Goal: Information Seeking & Learning: Learn about a topic

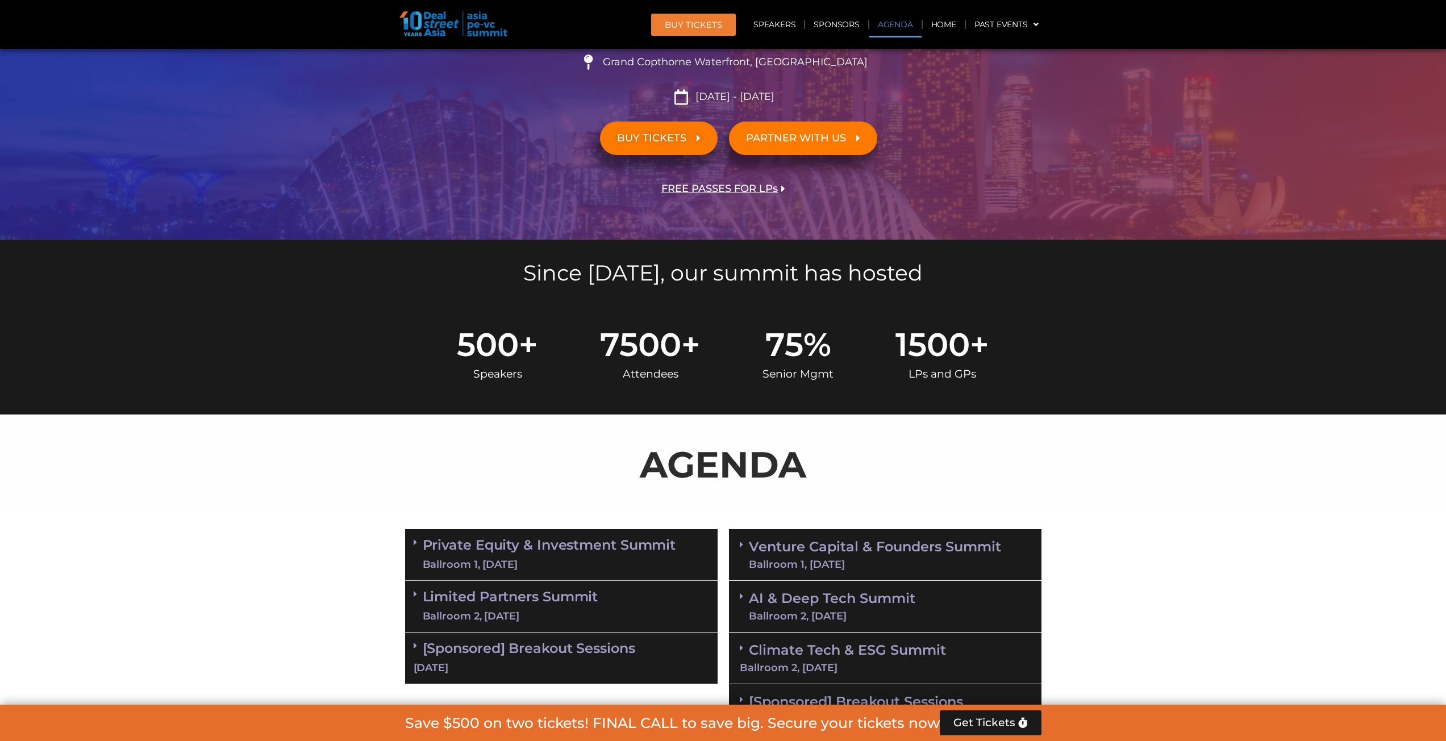
scroll to position [511, 0]
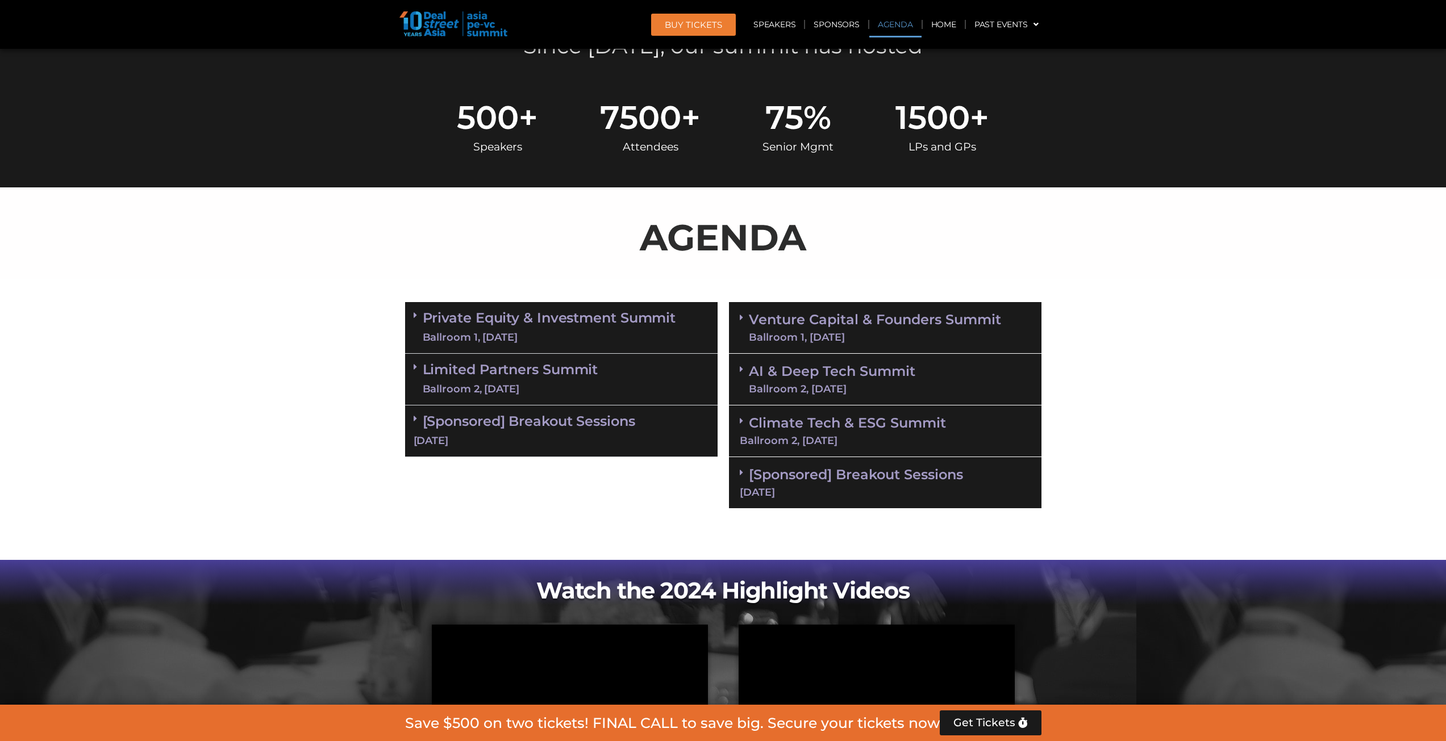
click at [717, 334] on div "Ballroom 1, [DATE]" at bounding box center [875, 337] width 252 height 10
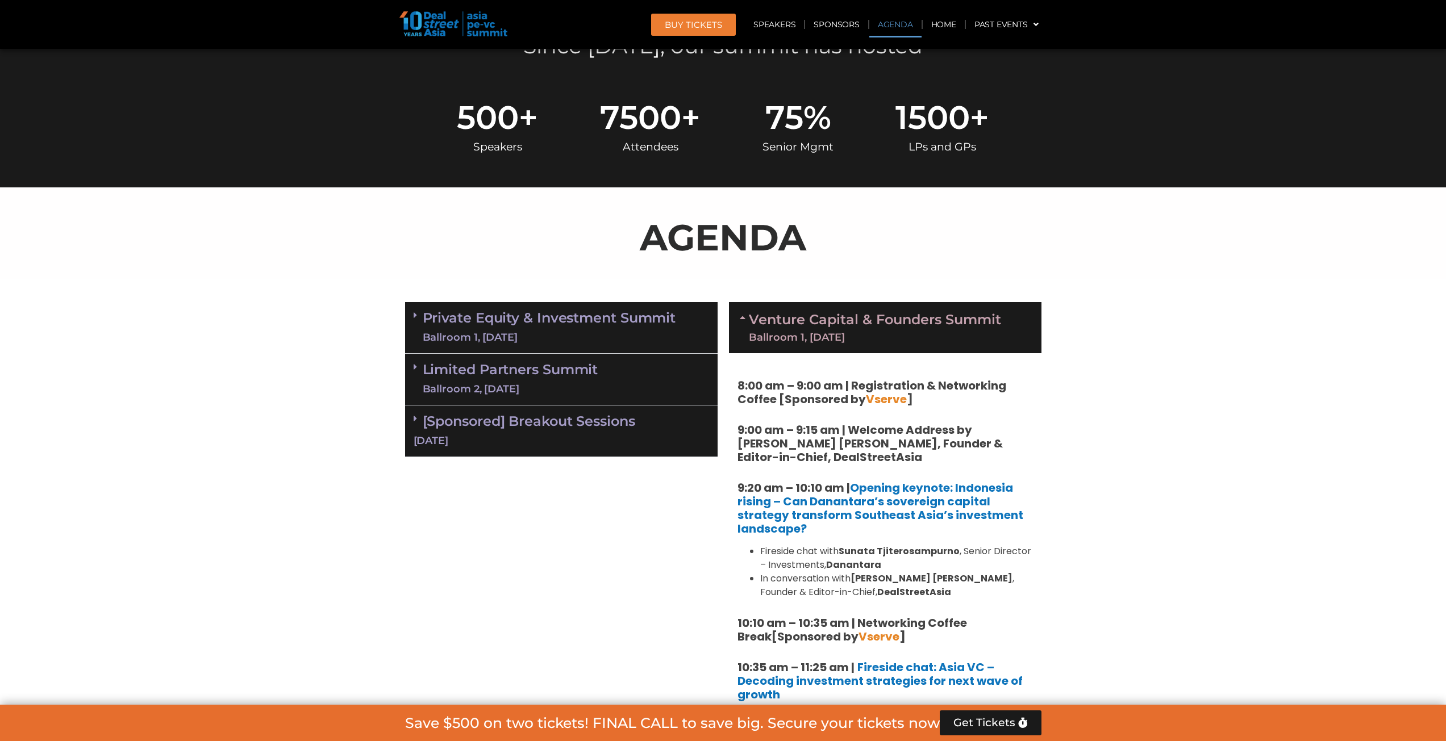
scroll to position [682, 0]
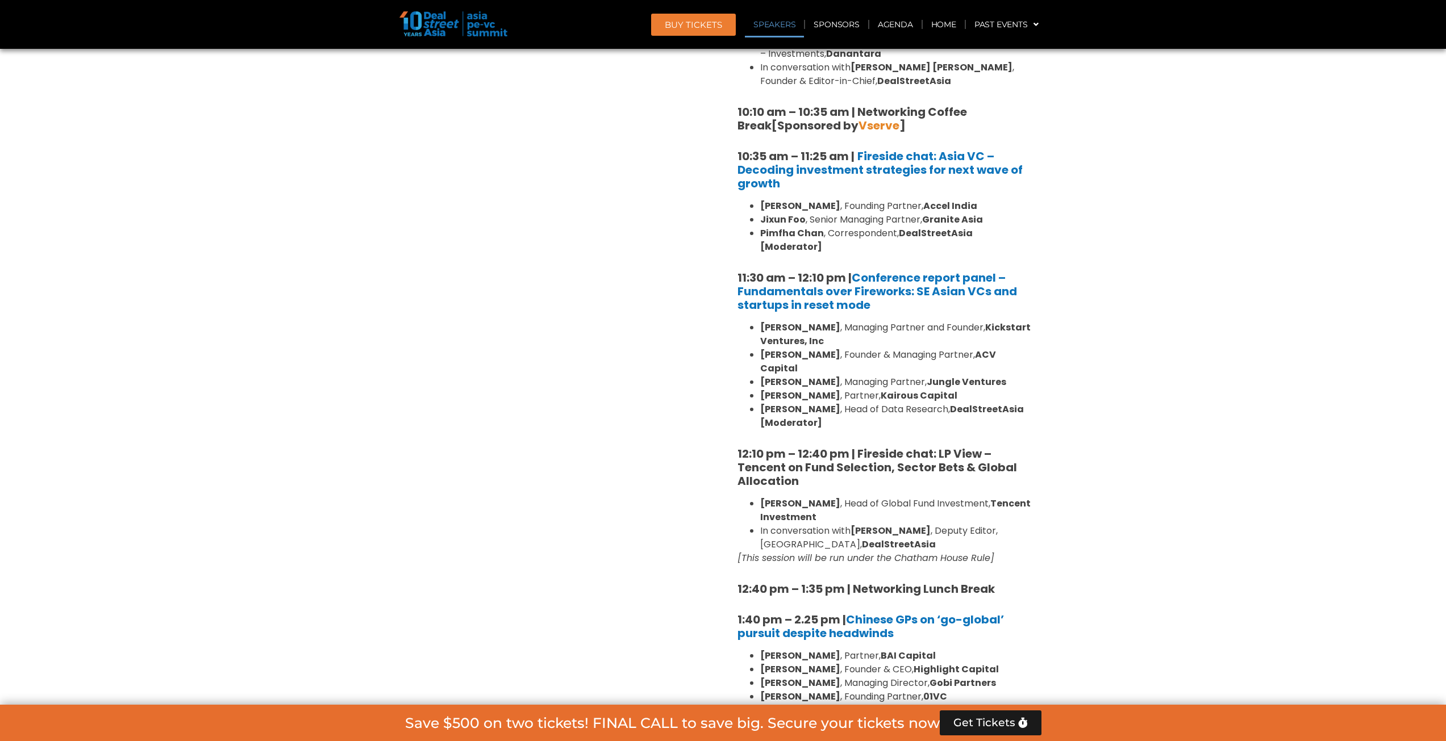
scroll to position [1193, 0]
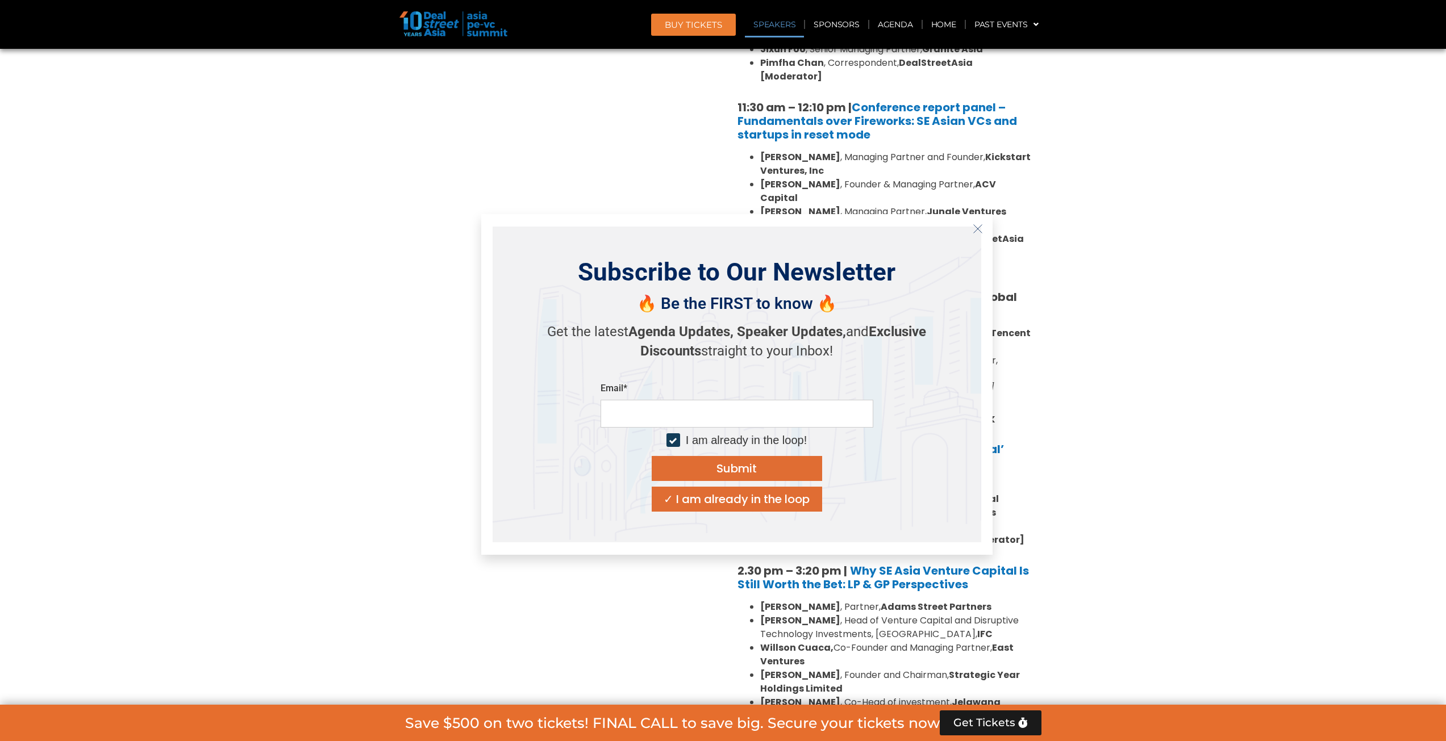
click at [717, 228] on icon "Close" at bounding box center [978, 229] width 10 height 10
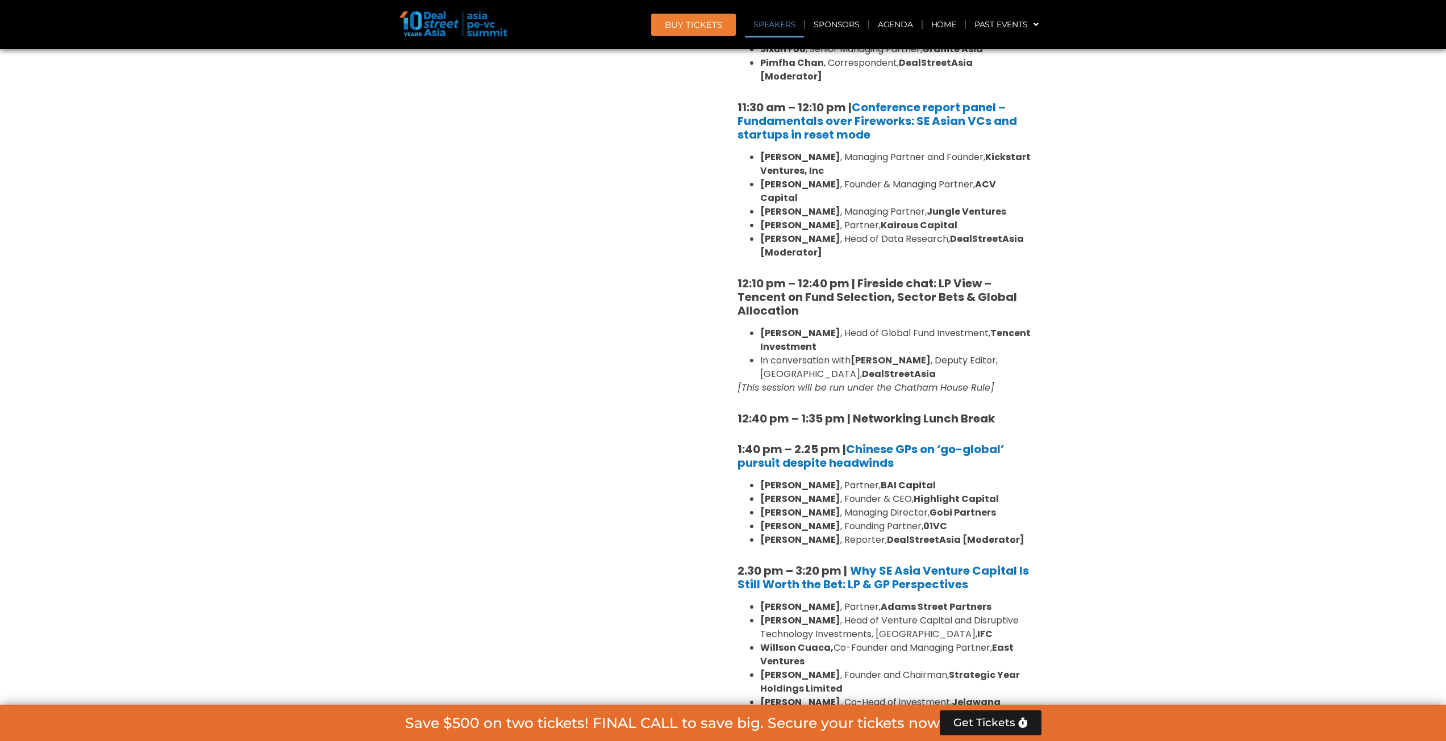
click at [717, 345] on section "Private Equity & Investment Summit Ballroom 1, [DATE] 8:00 am – 9:00 am | Regis…" at bounding box center [723, 546] width 1446 height 1863
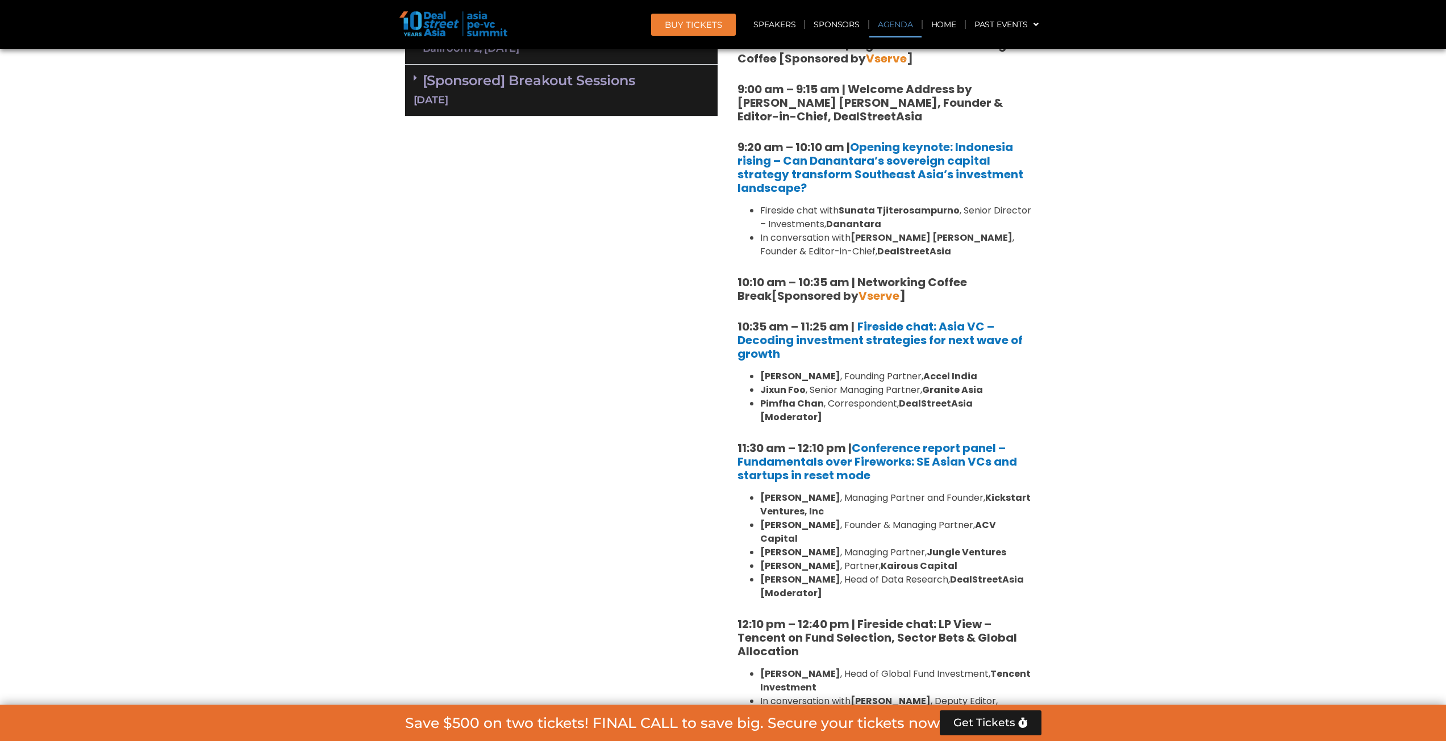
scroll to position [568, 0]
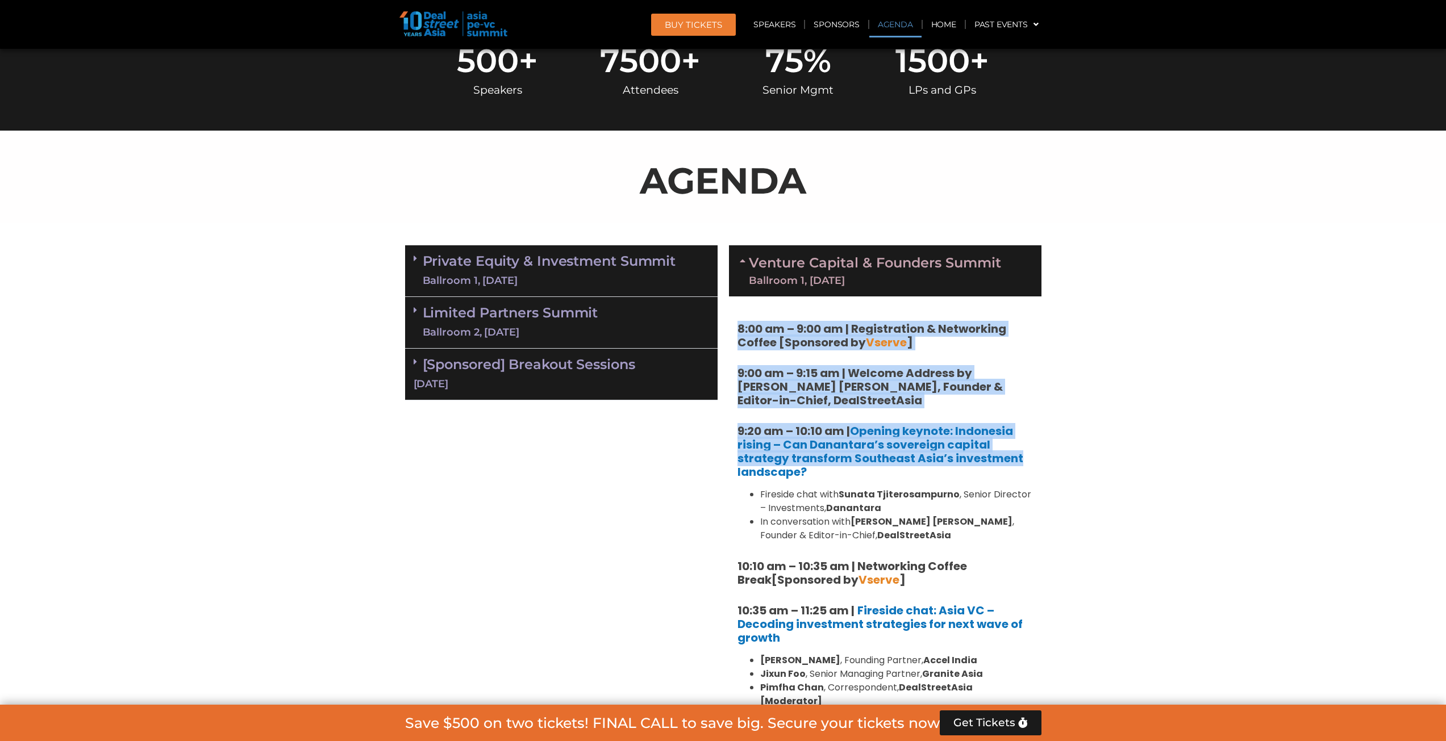
drag, startPoint x: 738, startPoint y: 330, endPoint x: 1079, endPoint y: 462, distance: 366.0
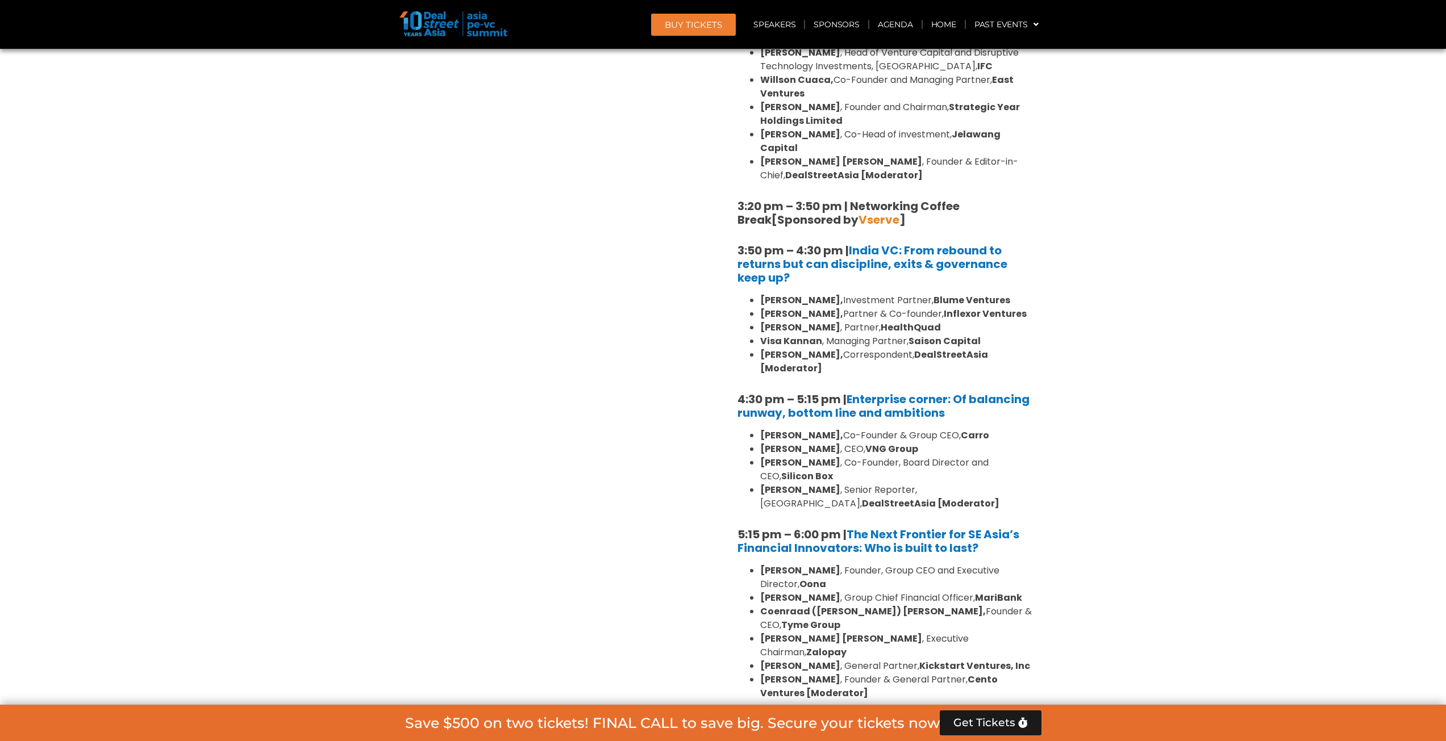
scroll to position [2159, 0]
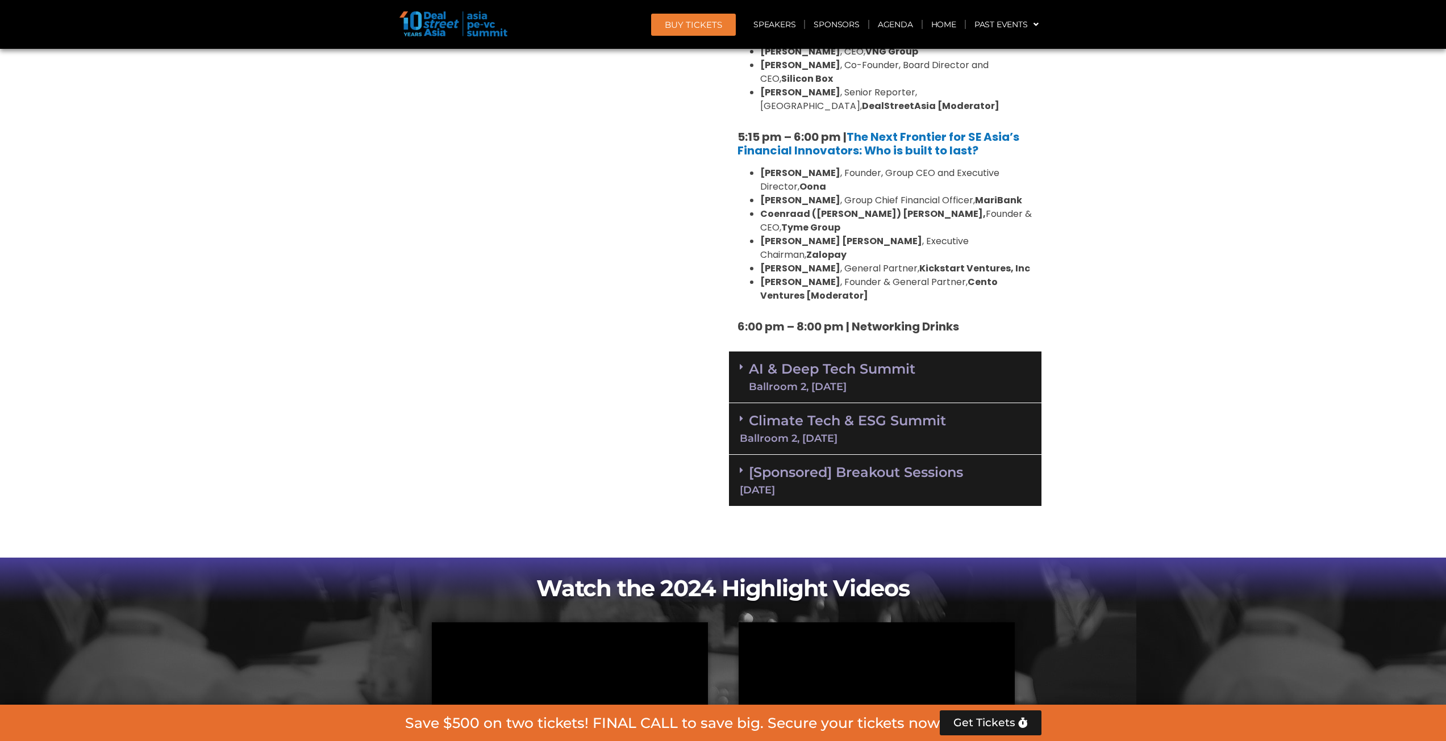
click at [717, 320] on h5 "6:00 pm – 8:00 pm | Networking Drinks" at bounding box center [884, 327] width 295 height 14
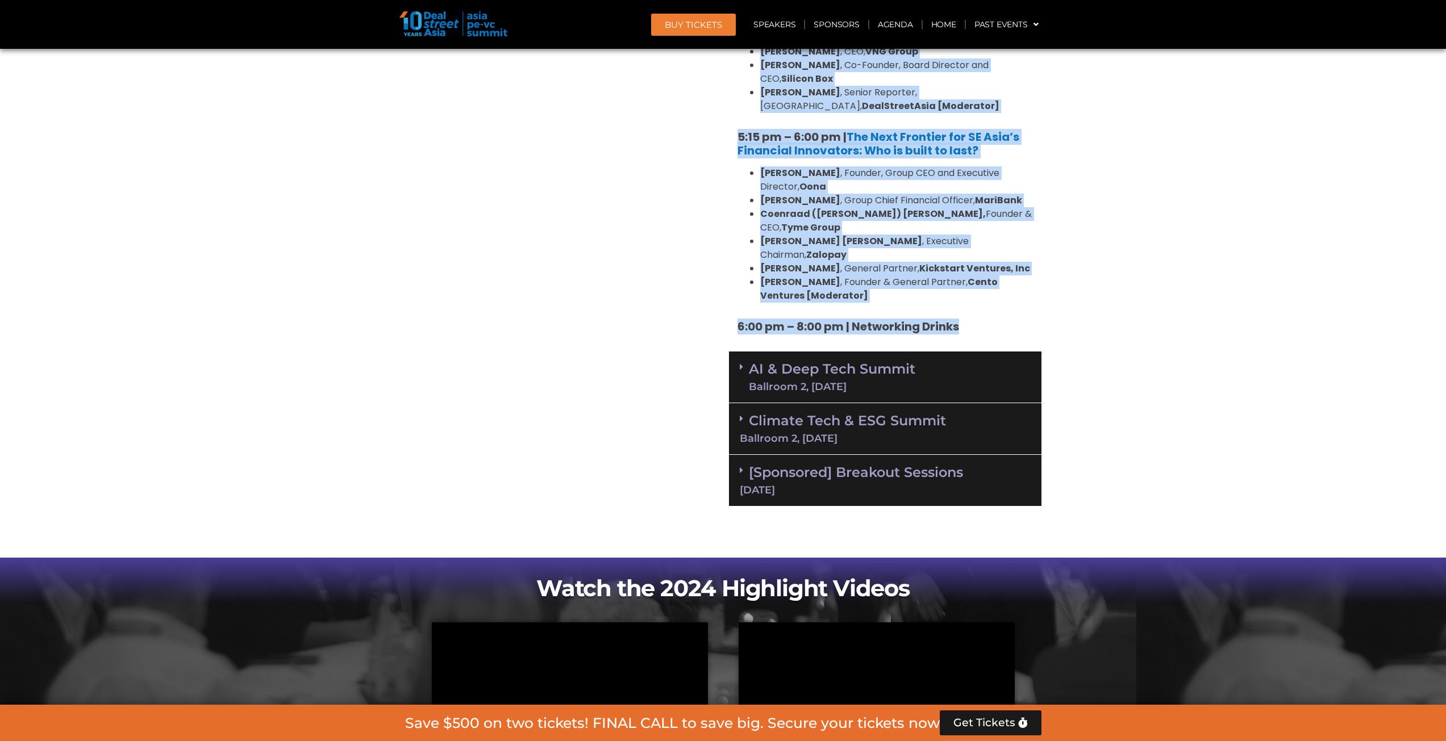
copy div "0:56 lo – 5:55 ip | Dolorsitamet & Consectetu Adipis [Elitseddo ei Tempor ] 9:7…"
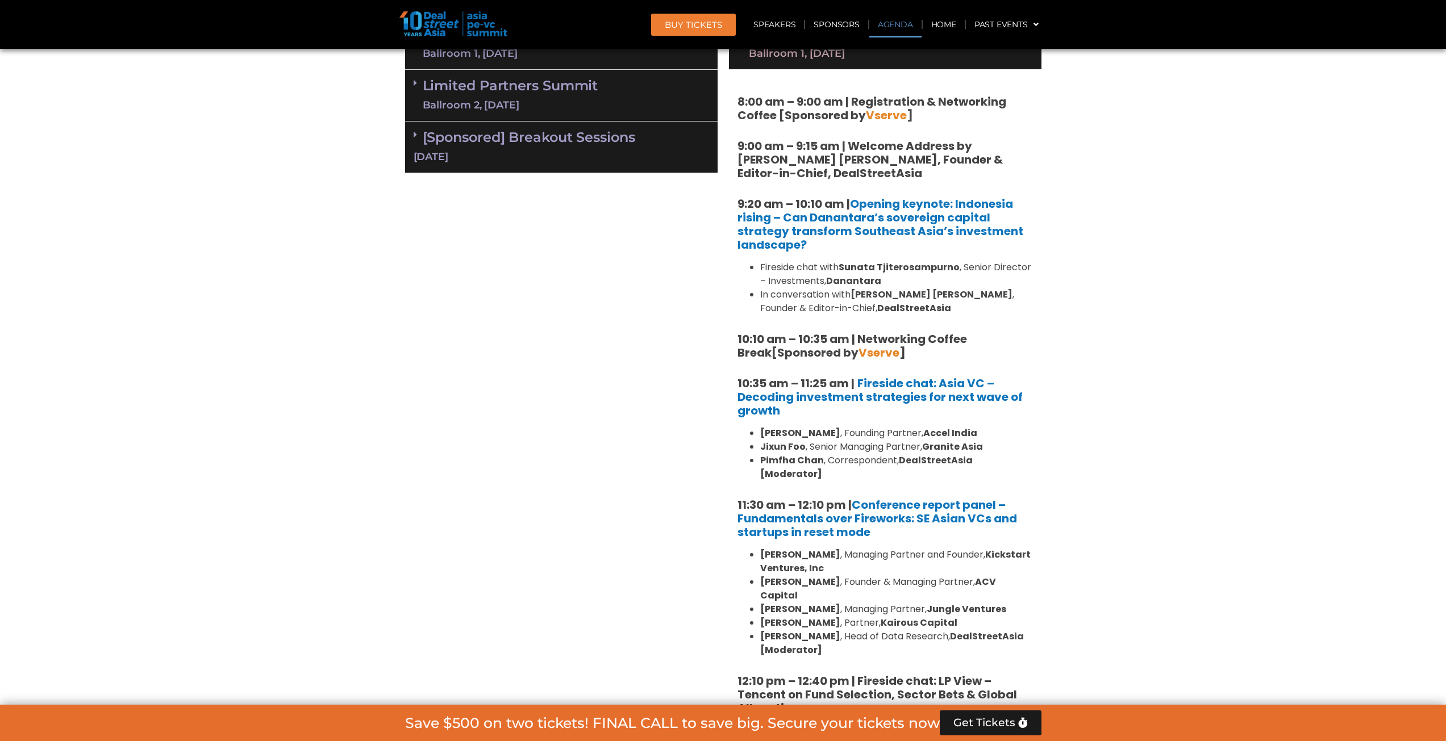
scroll to position [398, 0]
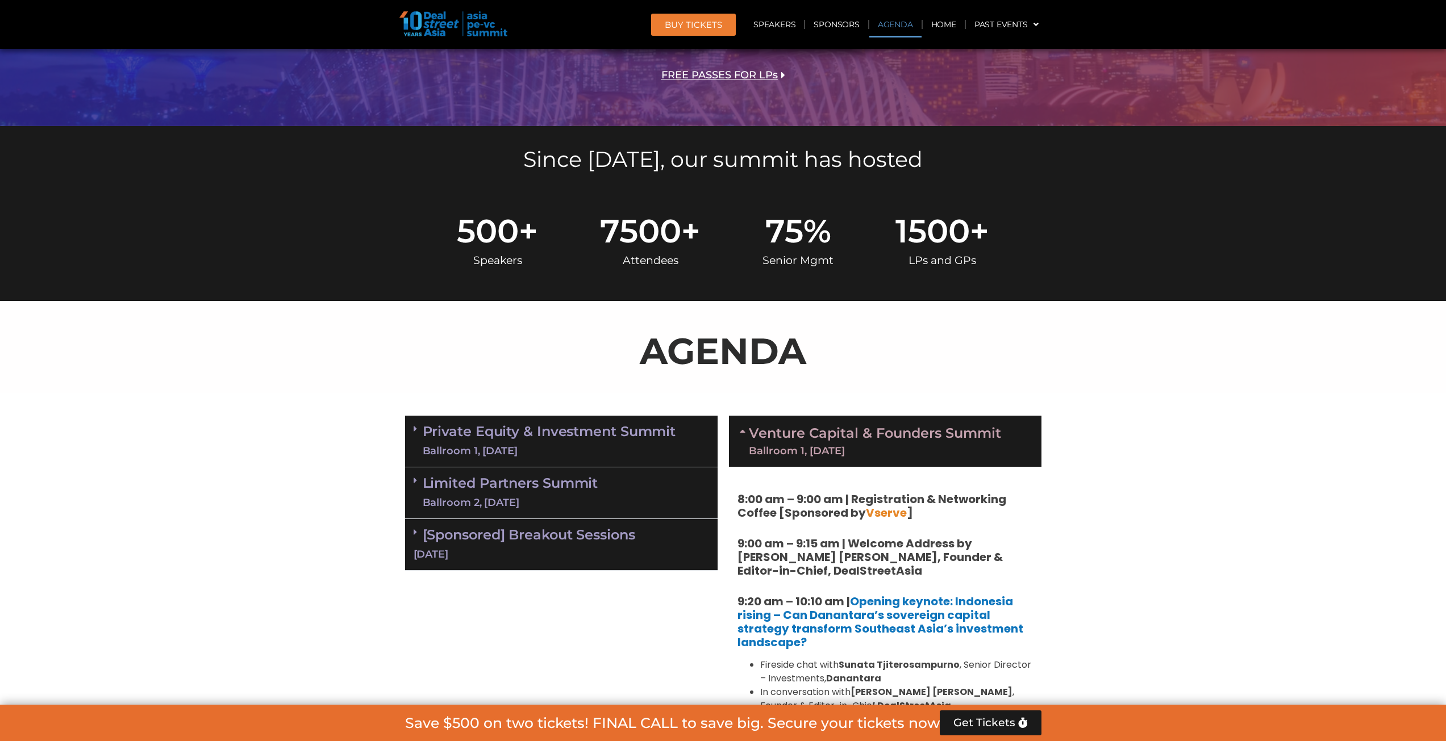
click at [717, 345] on link "Venture Capital & Founders​ Summit Ballroom 1, [DATE]" at bounding box center [875, 442] width 252 height 30
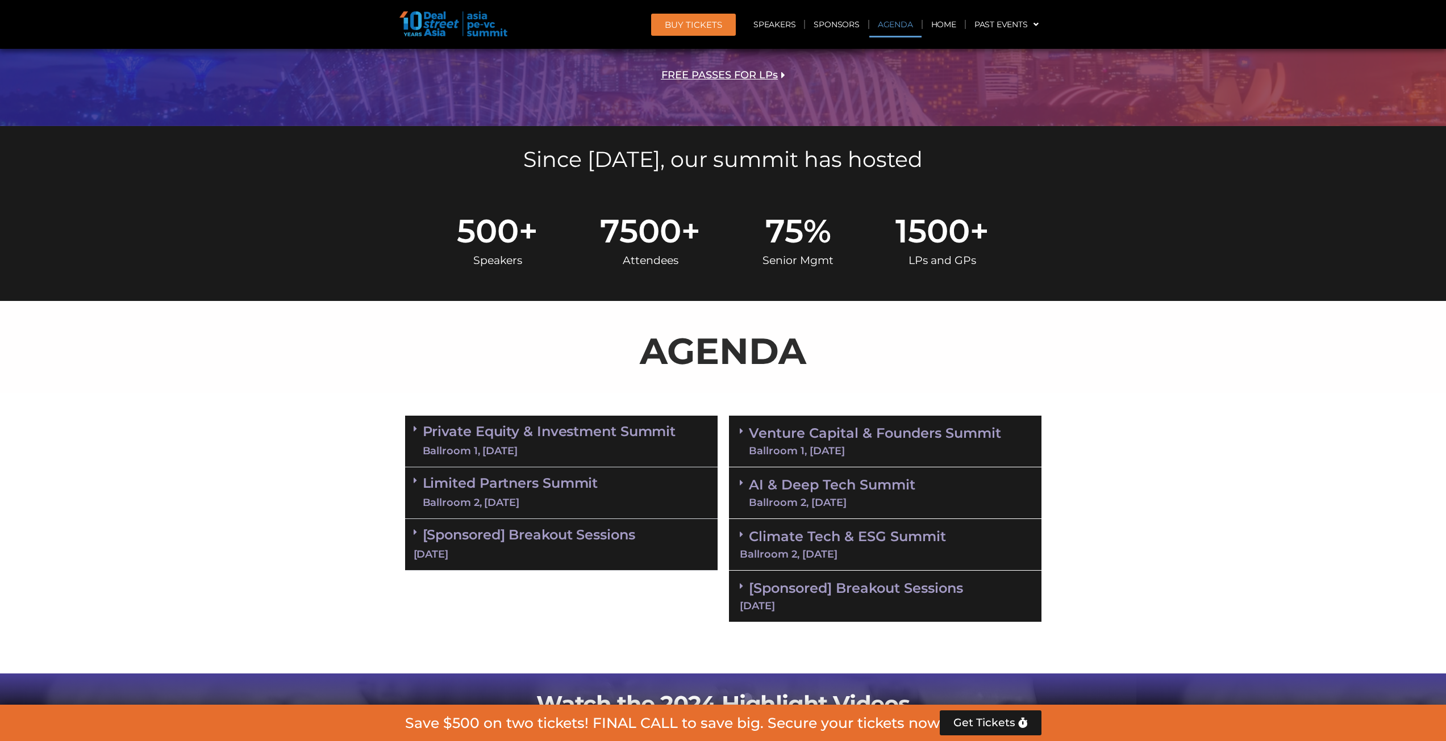
click at [717, 345] on link "AI & Deep Tech Summit Ballroom 2, [DATE]" at bounding box center [832, 493] width 166 height 30
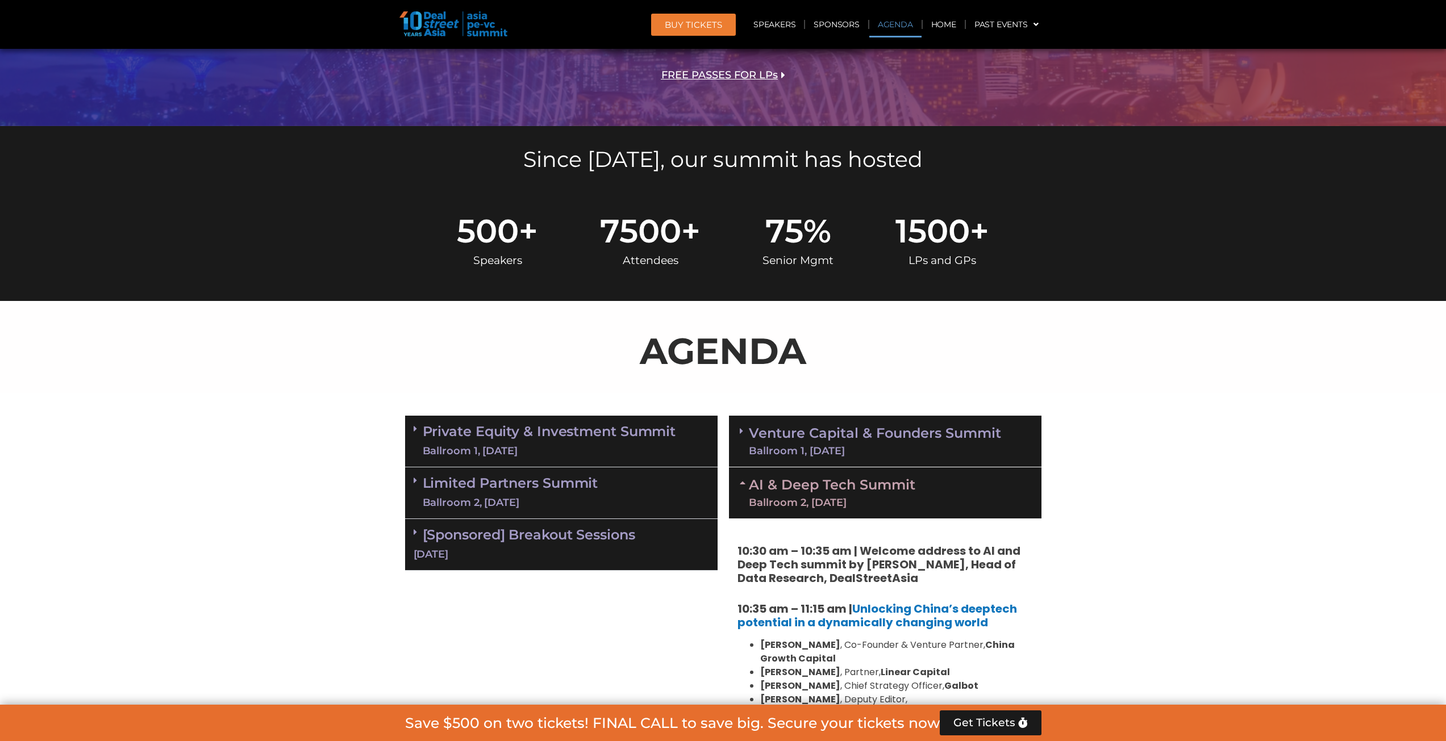
scroll to position [625, 0]
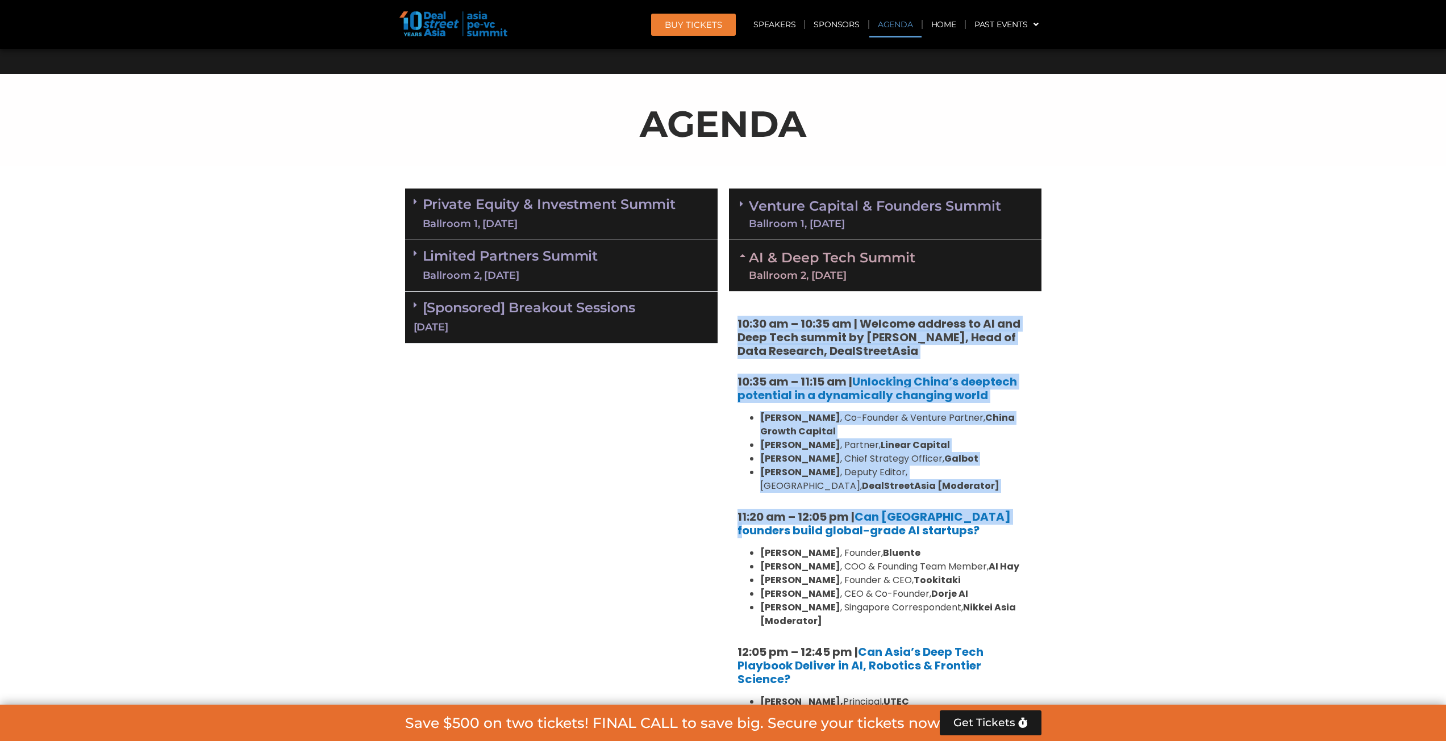
drag, startPoint x: 734, startPoint y: 323, endPoint x: 1004, endPoint y: 499, distance: 321.9
click at [717, 345] on div "10:30 am – 10:35 am | Welcome address to AI and Deep Tech summit by [PERSON_NAM…" at bounding box center [885, 572] width 312 height 563
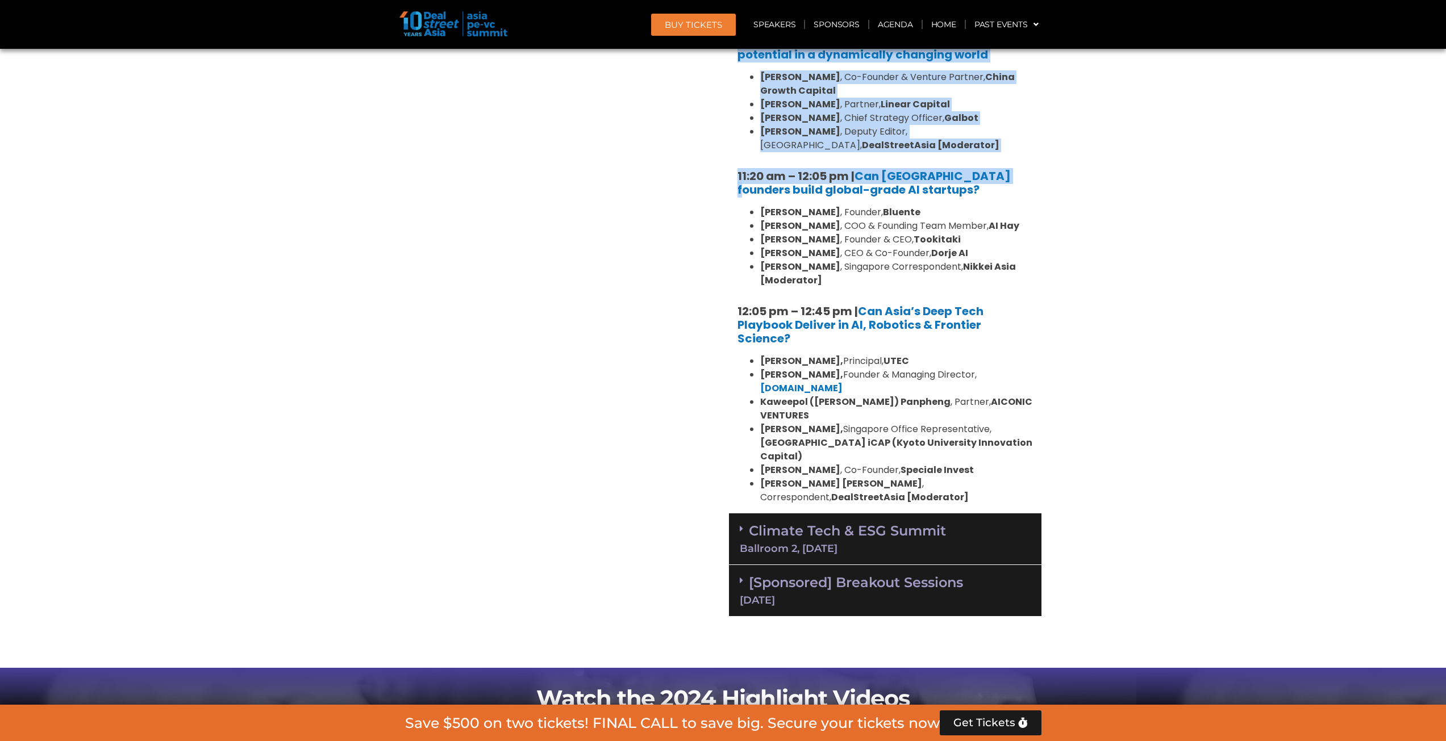
click at [717, 345] on li "[PERSON_NAME] [PERSON_NAME] , Correspondent, DealStreetAsia [Moderator]" at bounding box center [896, 490] width 273 height 27
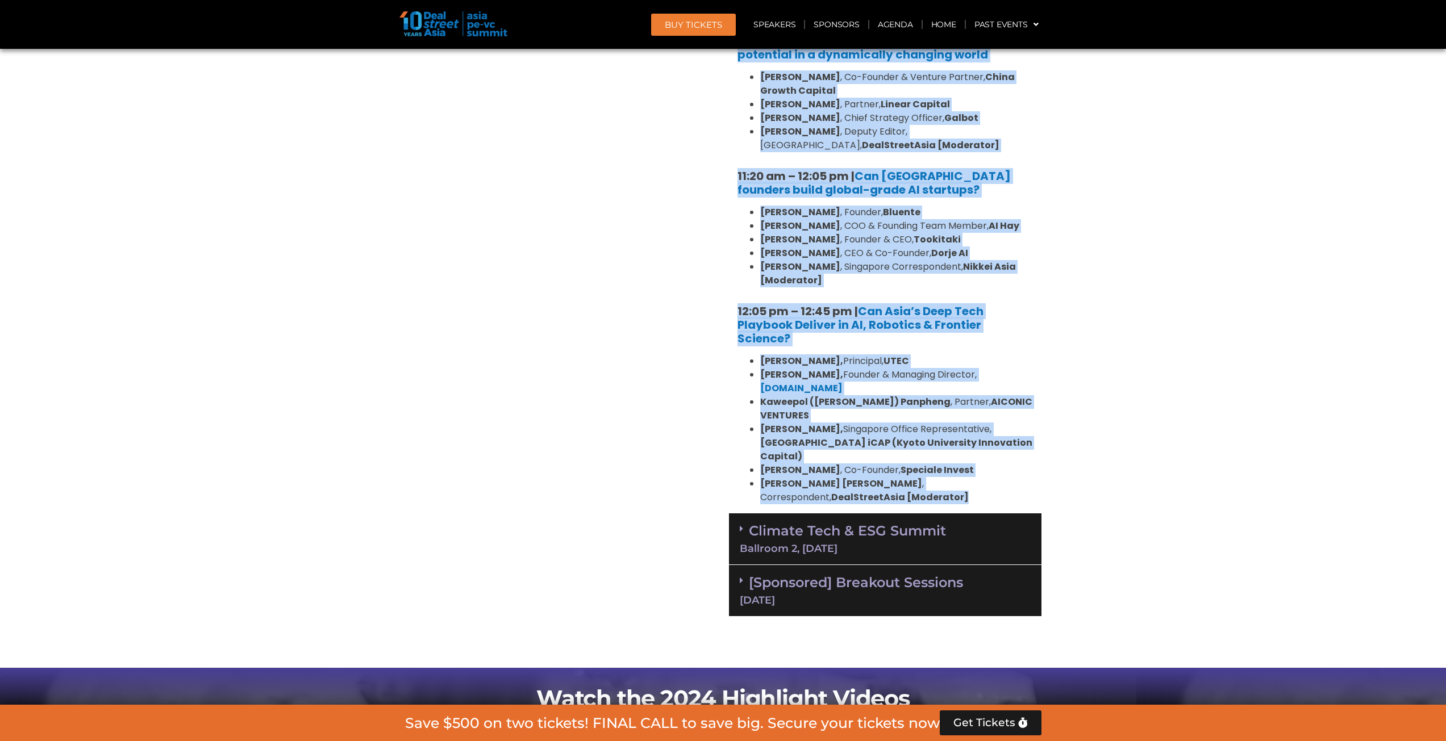
copy div "21:57 lo – 77:93 ip | Dolorsi ametcon ad EL sed Doei Temp incidi ut Labo Etdolo…"
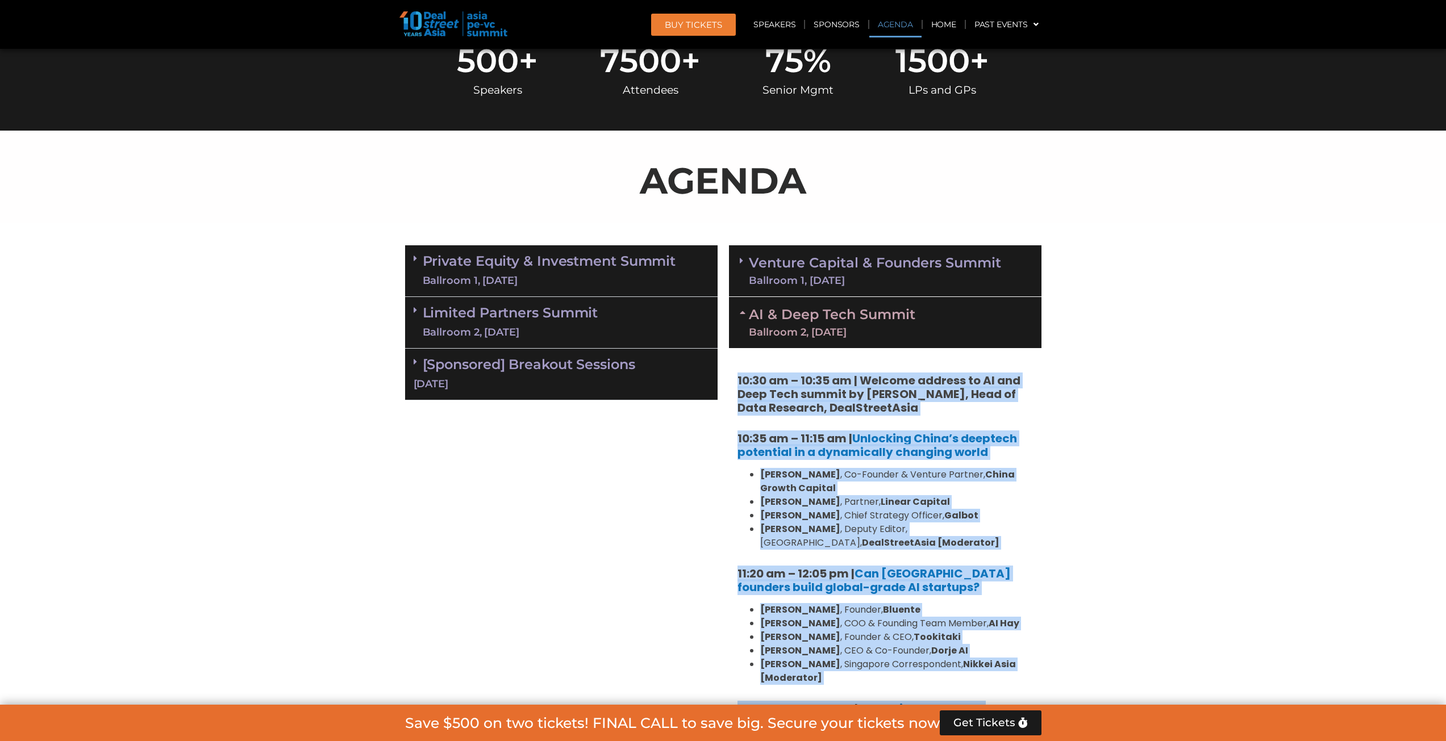
click at [717, 322] on link "AI & Deep Tech Summit Ballroom 2, [DATE]" at bounding box center [832, 323] width 166 height 30
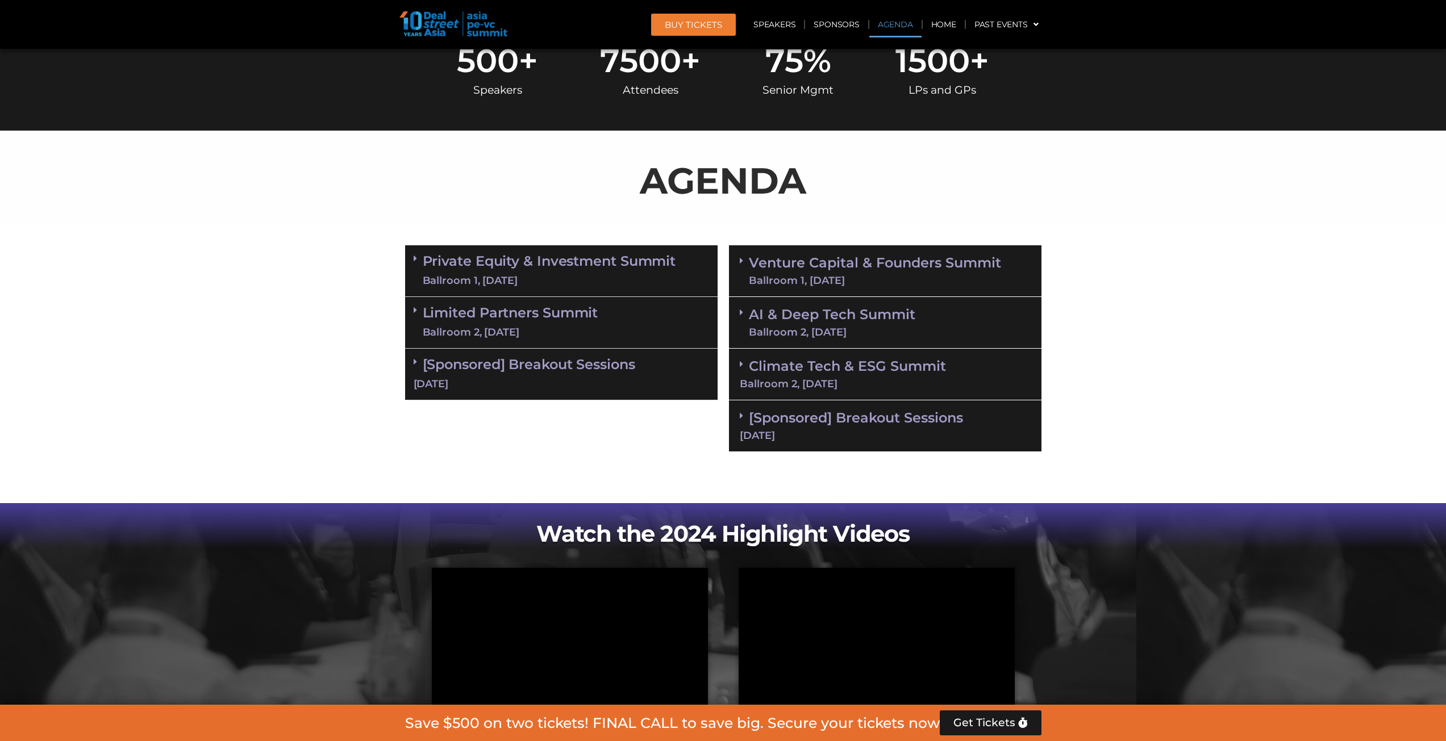
click at [717, 345] on div "Climate Tech & ESG Summit Ballroom 2, [DATE]" at bounding box center [885, 375] width 312 height 52
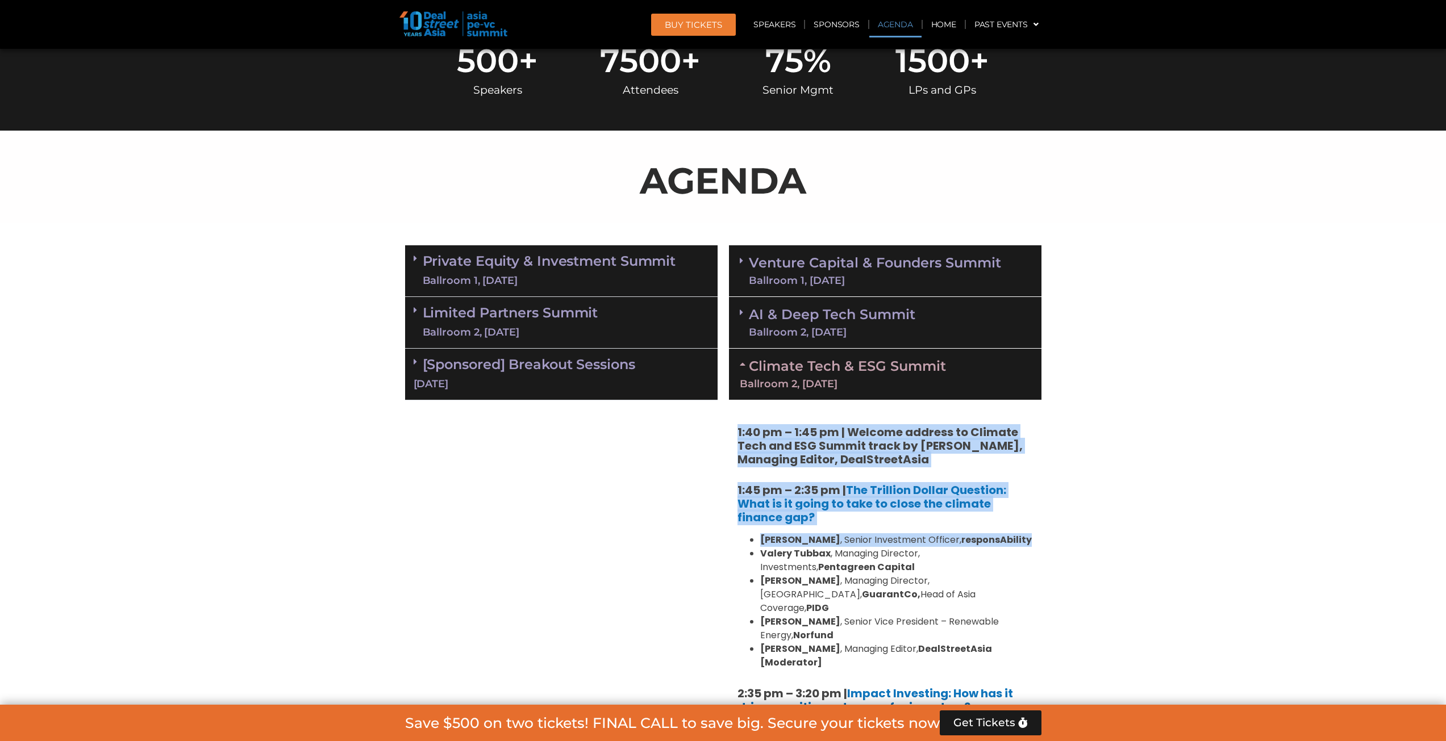
drag, startPoint x: 736, startPoint y: 429, endPoint x: 1037, endPoint y: 546, distance: 323.6
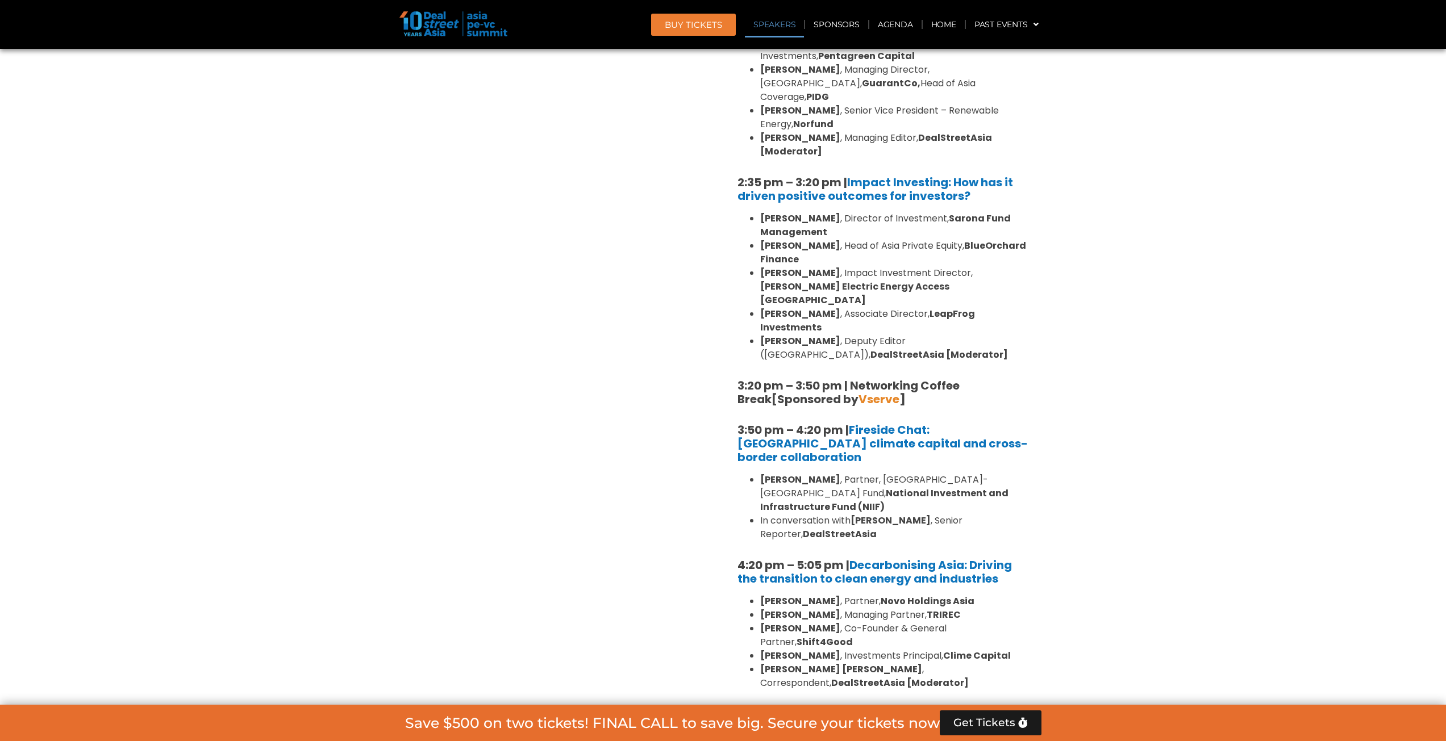
scroll to position [1307, 0]
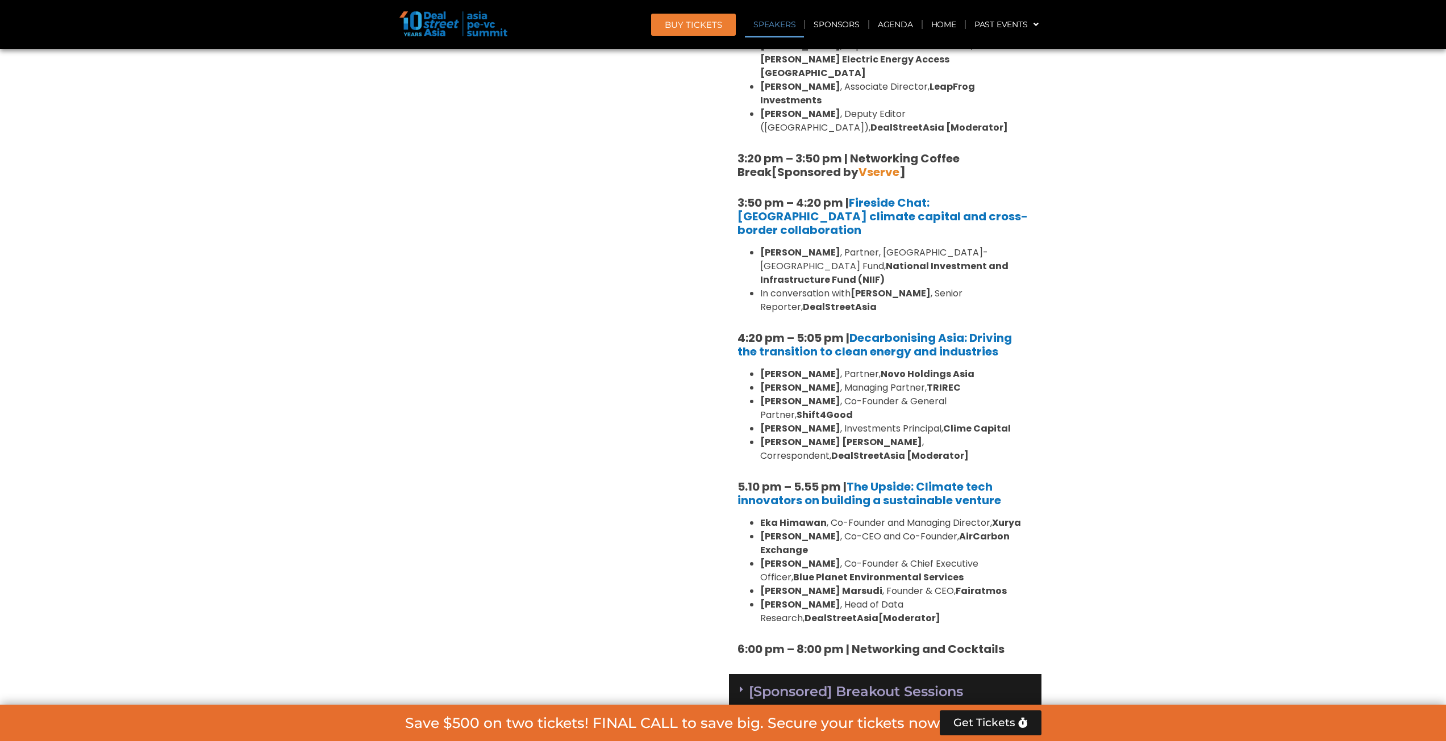
click at [717, 345] on h5 "6:00 pm – 8:00 pm | Networking and Cocktails" at bounding box center [884, 650] width 295 height 14
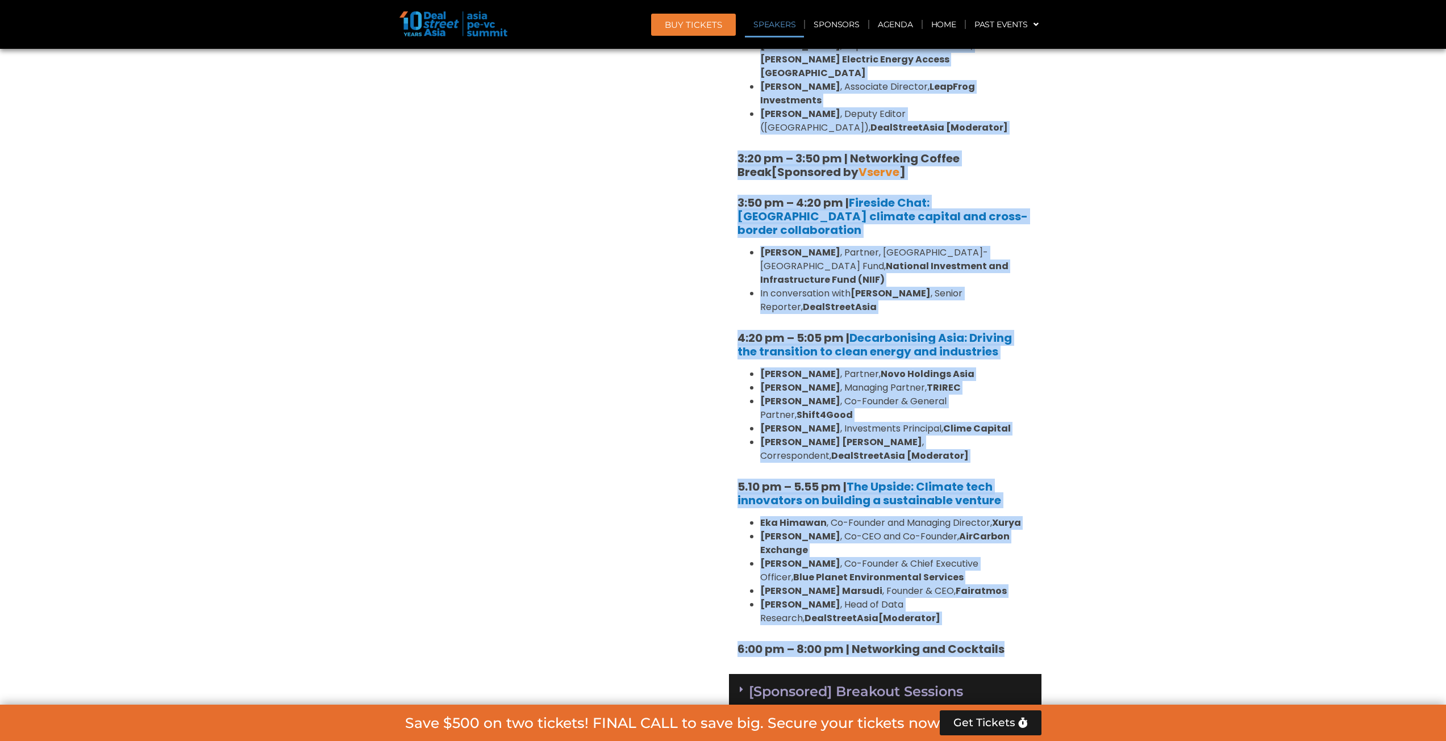
copy div "7:04 lo – 9:06 ip | Dolorsi ametcon ad Elitsed Doei tem INC Utlabo etdol ma Ali…"
click at [717, 345] on div "[Sponsored] Breakout Sessions [DATE]" at bounding box center [885, 700] width 312 height 52
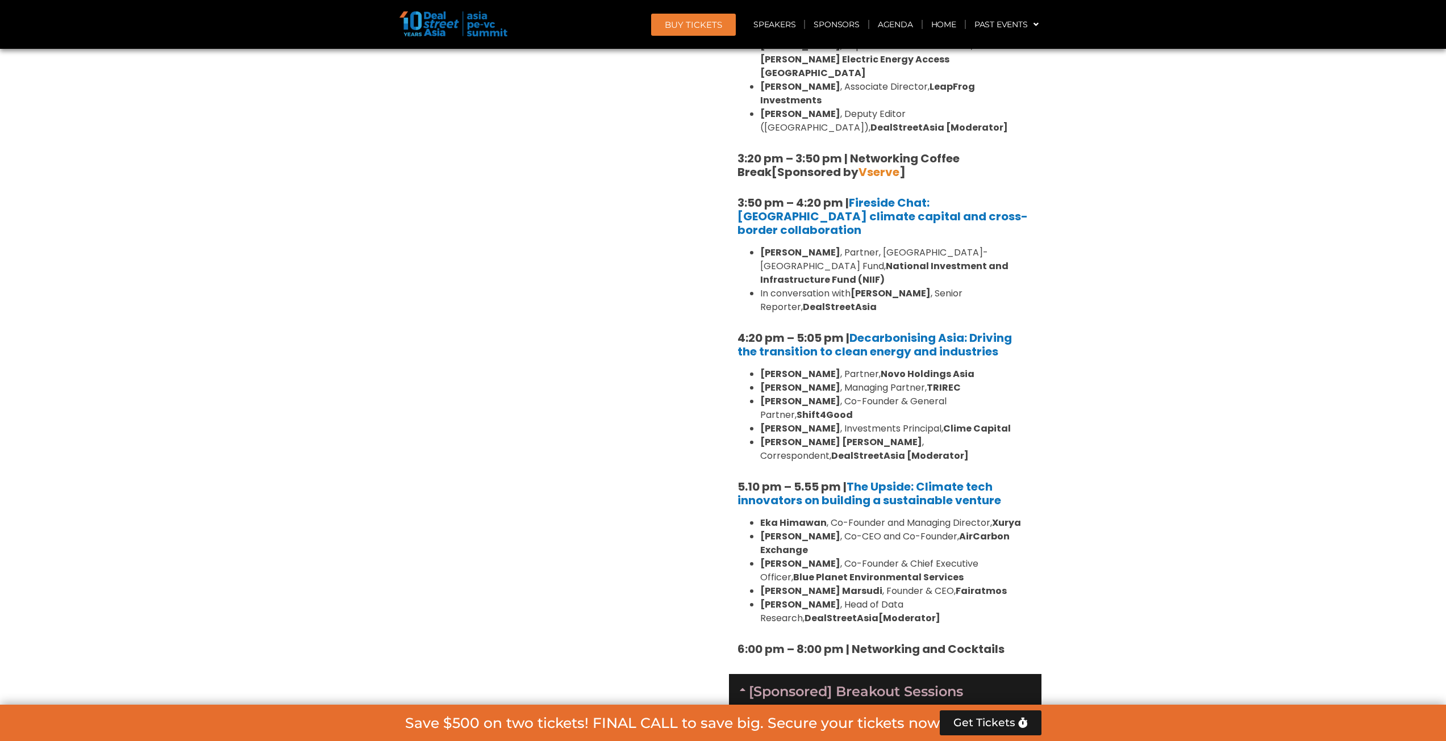
scroll to position [1648, 0]
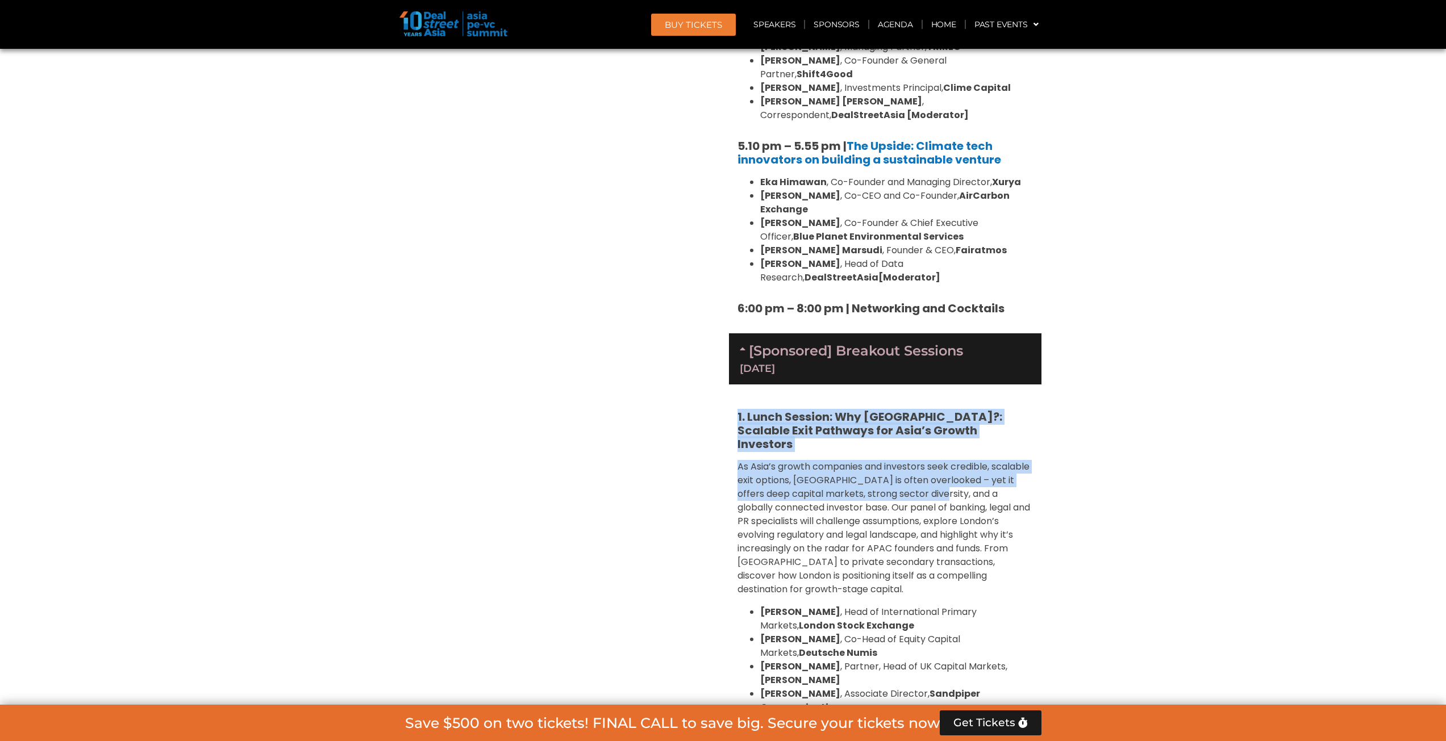
drag, startPoint x: 731, startPoint y: 333, endPoint x: 966, endPoint y: 397, distance: 243.1
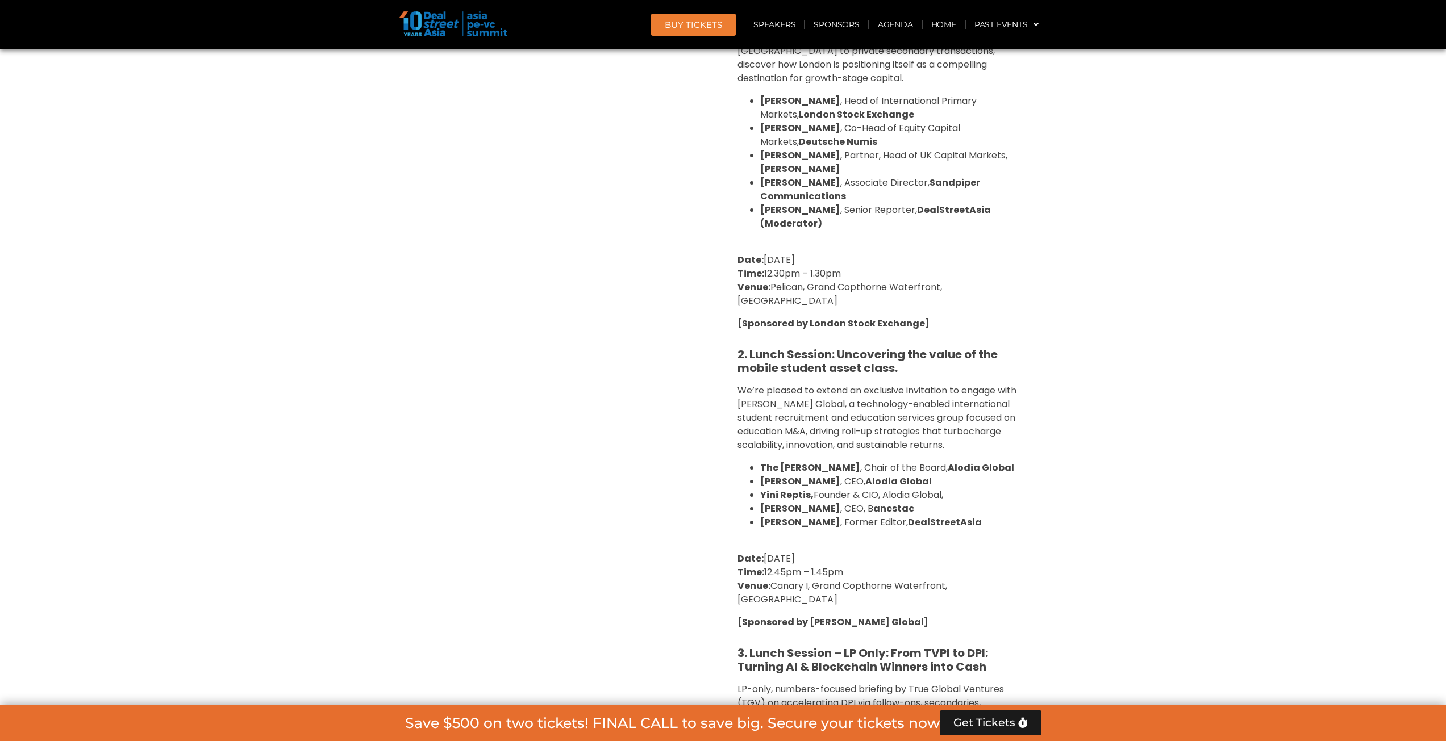
scroll to position [2443, 0]
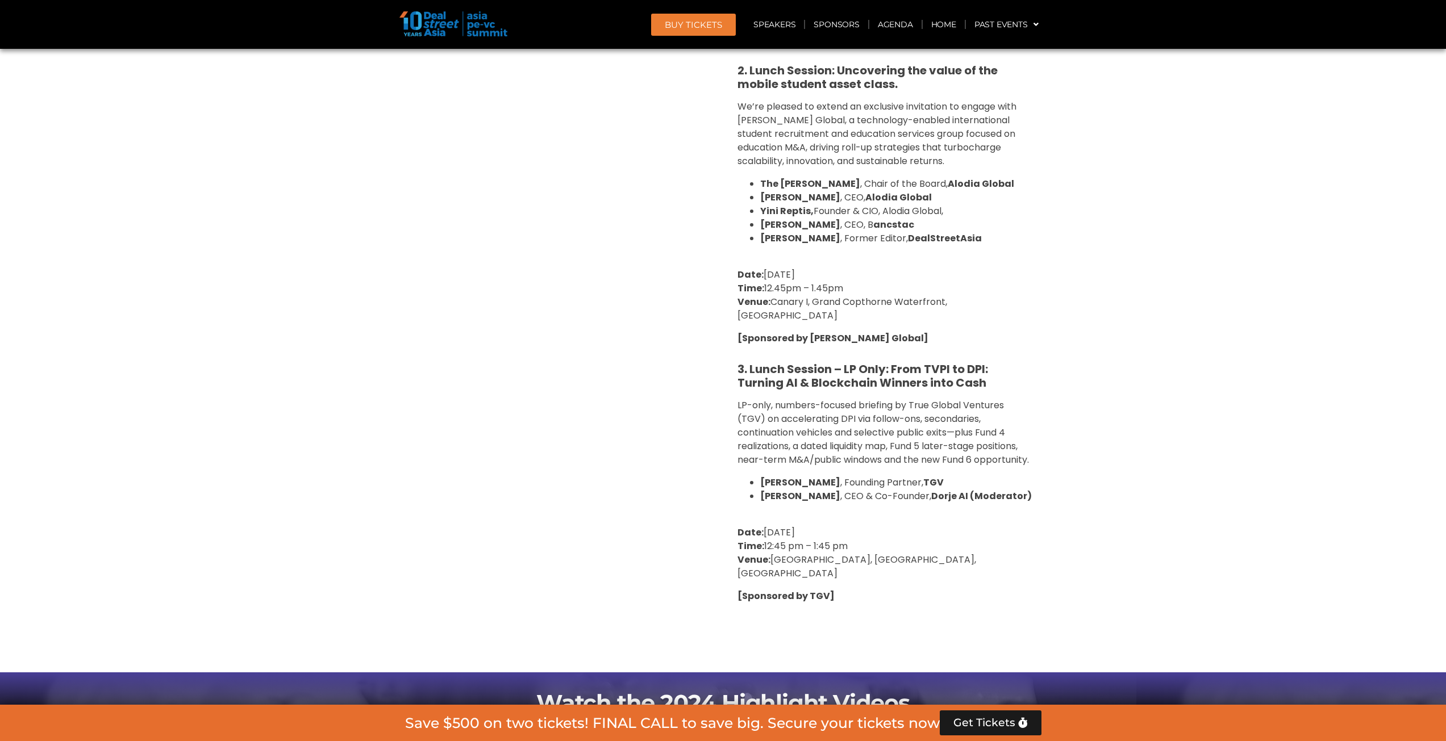
click at [717, 345] on p "[Sponsored by TGV]" at bounding box center [884, 597] width 295 height 14
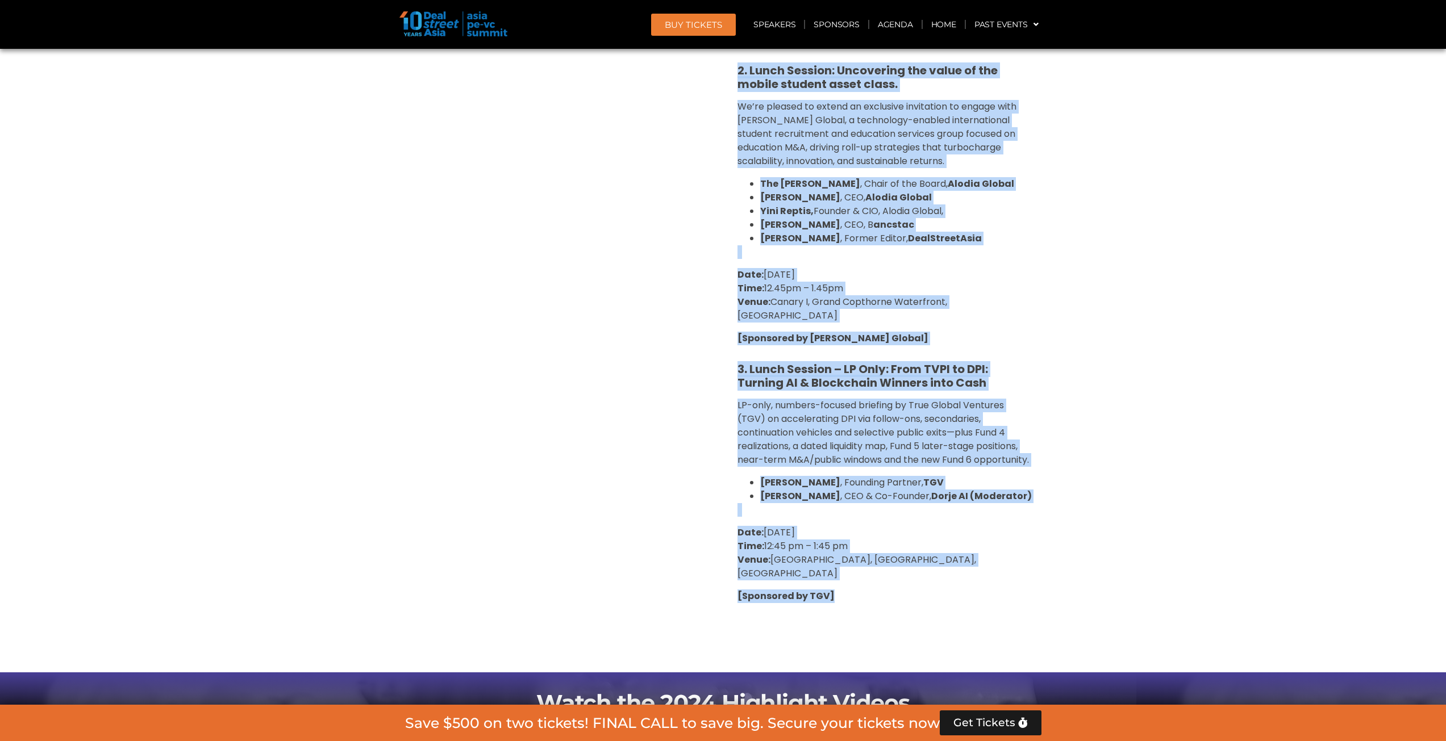
copy div "8. Lorem Ipsumdo: Sit Ametco?: Adipisci Elit Seddoeiu tem Inci’u Labore Etdolor…"
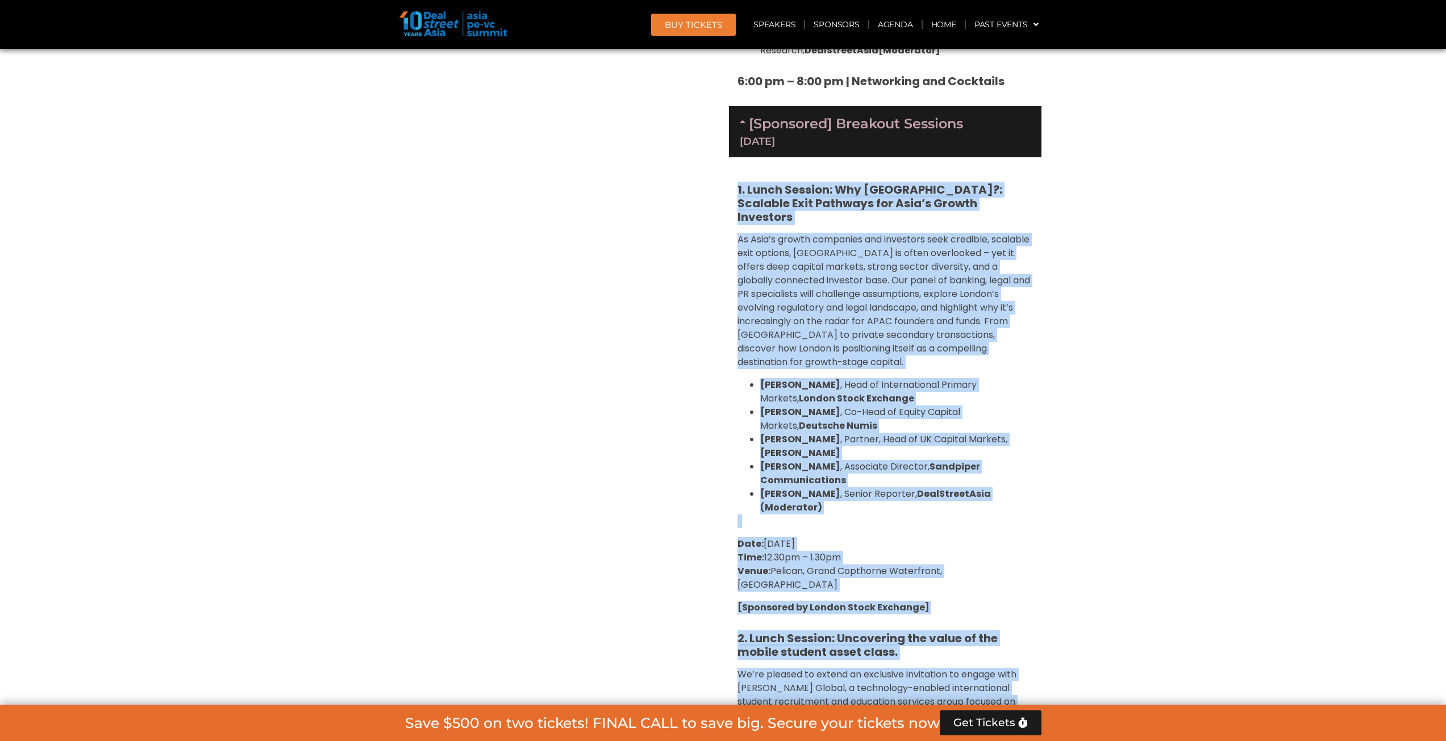
scroll to position [1761, 0]
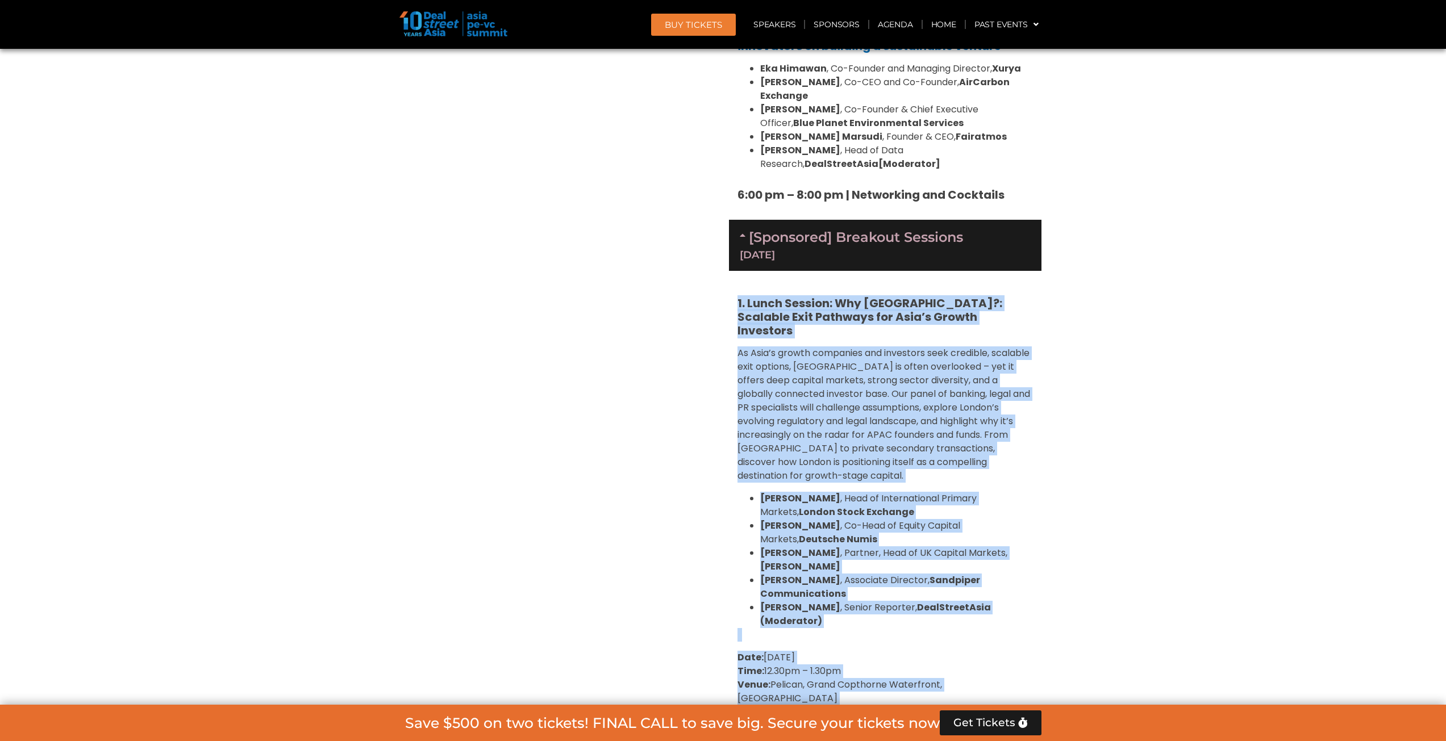
click at [717, 143] on section "Private Equity & Investment Summit Ballroom 1, [DATE] 8:00 am – 9:00 am | Regis…" at bounding box center [723, 178] width 1446 height 2262
